Goal: Task Accomplishment & Management: Use online tool/utility

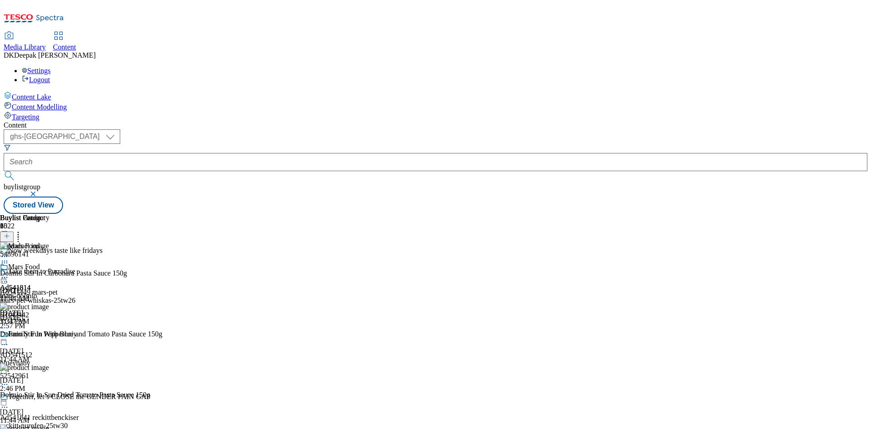
select select "ghs-[GEOGRAPHIC_DATA]"
click at [49, 263] on div "Mars Food Ad541814 mars-dolmio [DATE] 3:33 PM" at bounding box center [24, 294] width 49 height 63
click at [9, 273] on icon at bounding box center [4, 277] width 9 height 9
click at [48, 366] on span "Publish" at bounding box center [38, 369] width 20 height 7
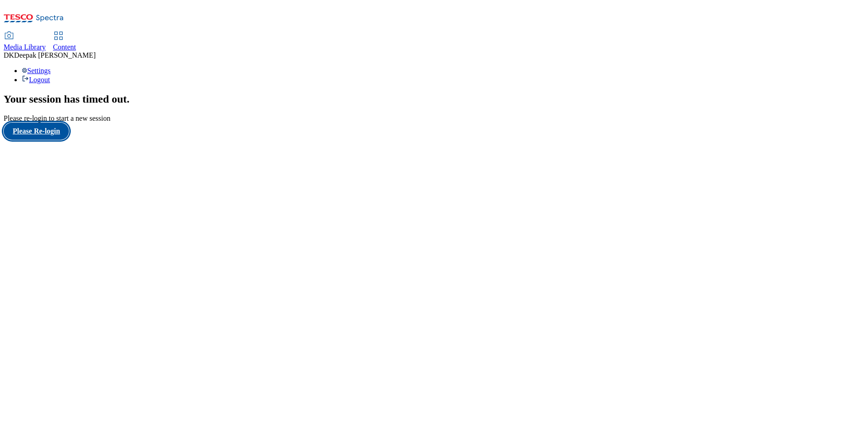
click at [54, 140] on button "Please Re-login" at bounding box center [36, 130] width 65 height 17
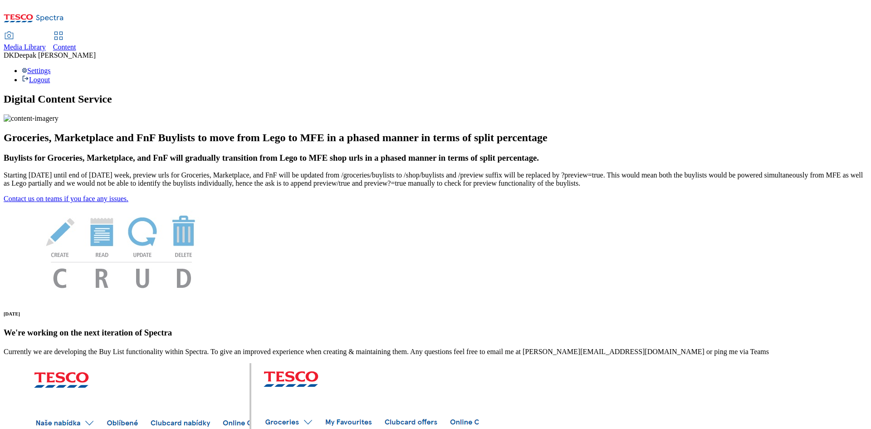
click at [76, 32] on link "Content" at bounding box center [64, 41] width 23 height 19
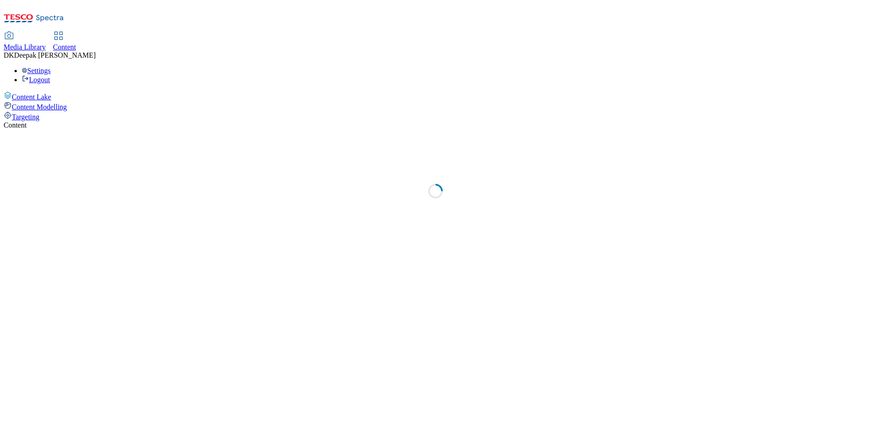
select select "ghs-[GEOGRAPHIC_DATA]"
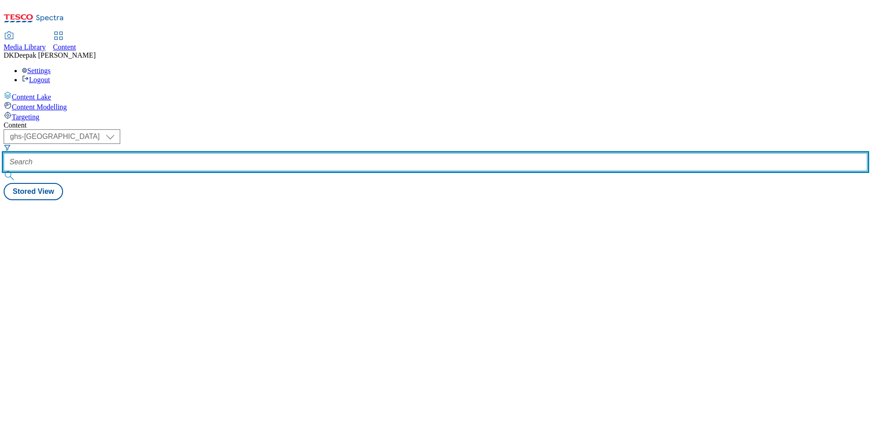
click at [206, 153] on input "text" at bounding box center [436, 162] width 864 height 18
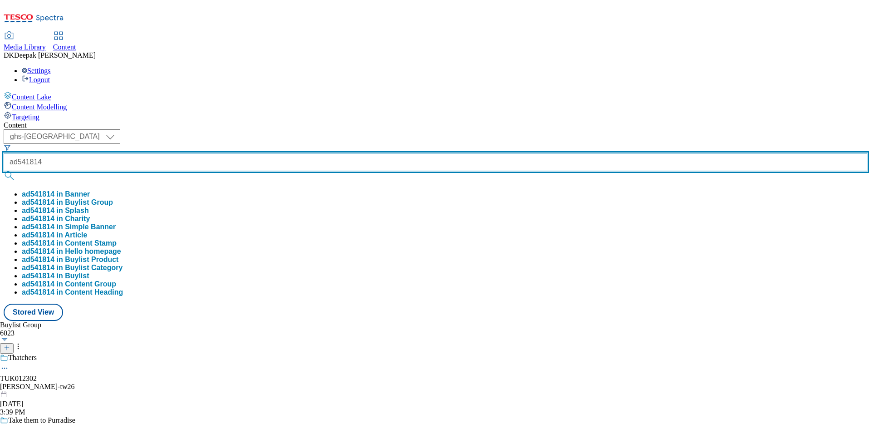
type input "ad541814"
click at [4, 171] on button "submit" at bounding box center [10, 175] width 13 height 9
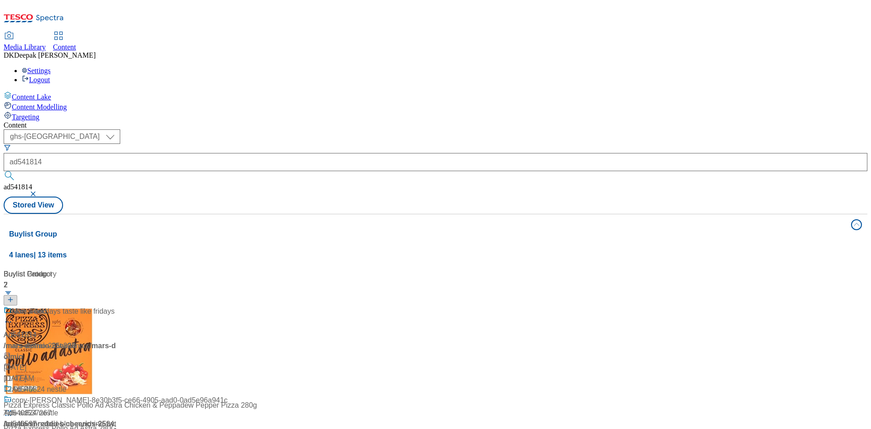
click at [117, 340] on div "/ mars-dolmio-25tw28 / mars" at bounding box center [60, 345] width 113 height 11
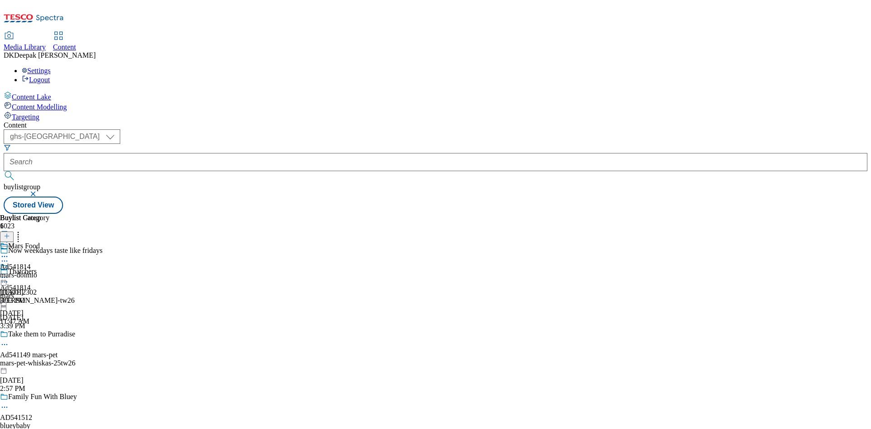
click at [49, 271] on div "mars-dolmio" at bounding box center [24, 275] width 49 height 8
click at [9, 273] on icon at bounding box center [4, 277] width 9 height 9
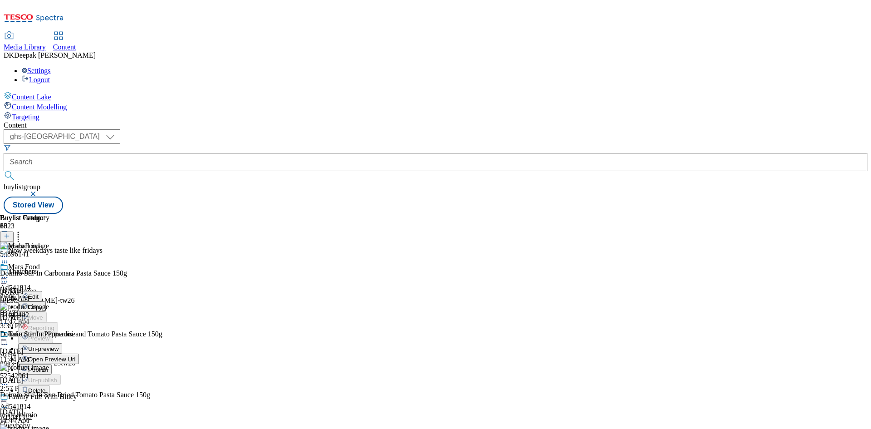
click at [48, 366] on span "Publish" at bounding box center [38, 369] width 20 height 7
